Goal: Contribute content

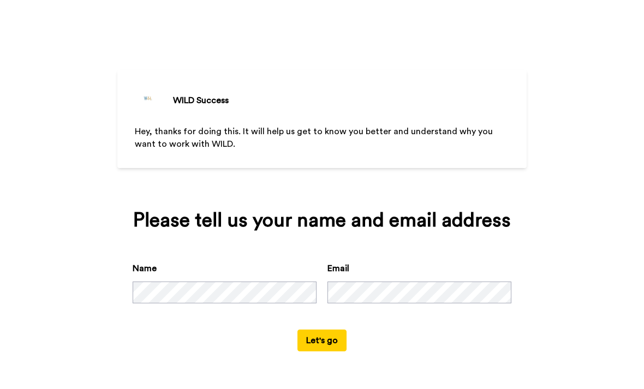
scroll to position [14, 0]
click at [335, 342] on button "Let's go" at bounding box center [322, 341] width 49 height 22
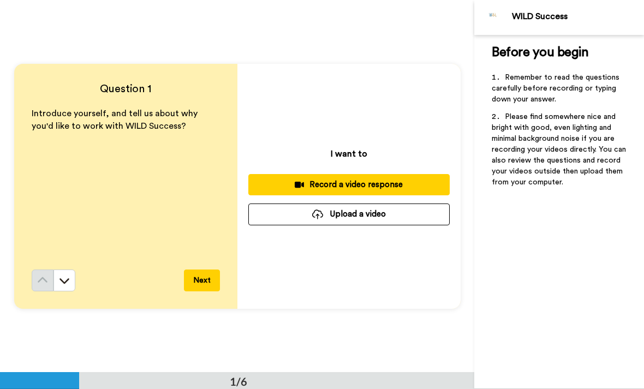
click at [366, 218] on button "Upload a video" at bounding box center [348, 214] width 201 height 21
click at [356, 215] on button "Upload a video" at bounding box center [348, 214] width 201 height 21
click at [360, 212] on button "Upload a video" at bounding box center [348, 214] width 201 height 21
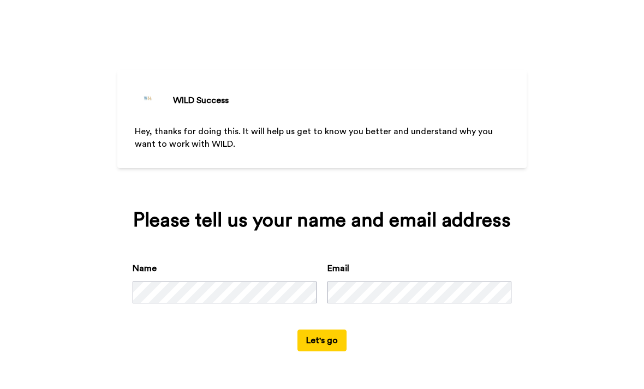
scroll to position [14, 0]
click at [331, 342] on button "Let's go" at bounding box center [322, 341] width 49 height 22
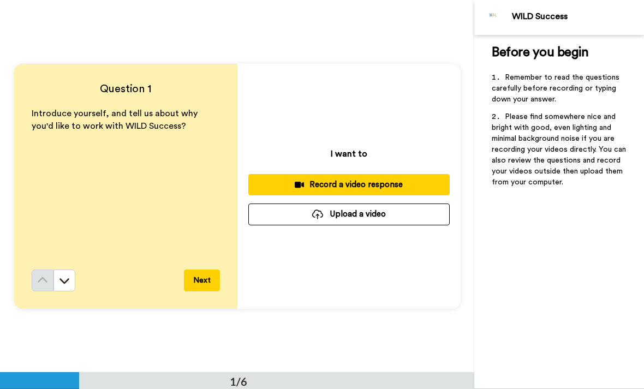
click at [360, 206] on button "Upload a video" at bounding box center [348, 214] width 201 height 21
click at [384, 212] on button "Upload a video" at bounding box center [348, 214] width 201 height 21
click at [374, 214] on button "Upload a video" at bounding box center [348, 214] width 201 height 21
